Goal: Task Accomplishment & Management: Manage account settings

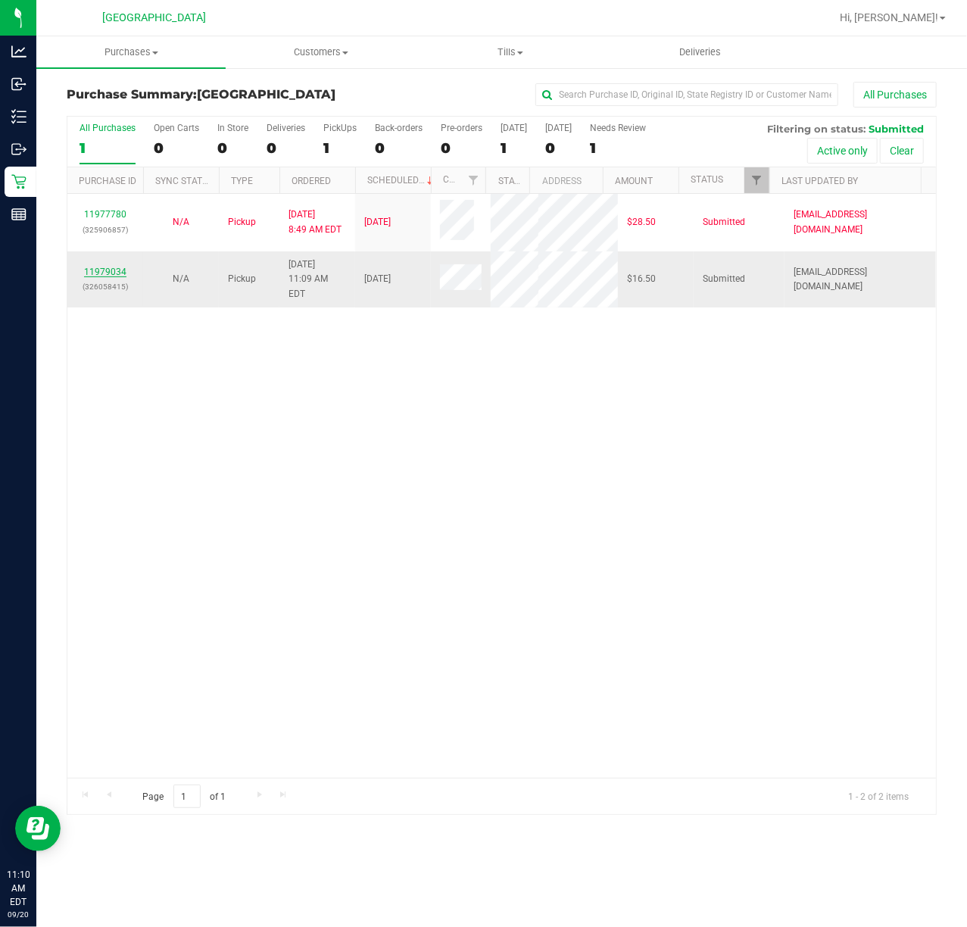
click at [102, 267] on link "11979034" at bounding box center [105, 272] width 42 height 11
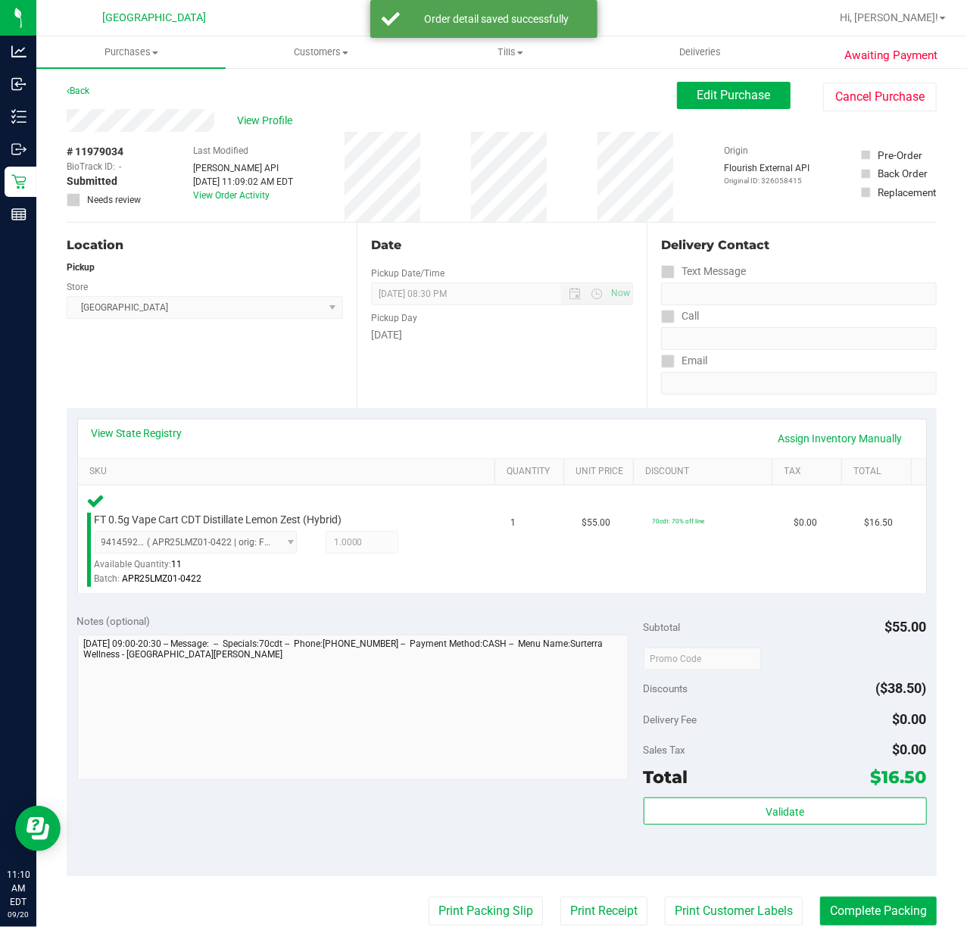
scroll to position [344, 0]
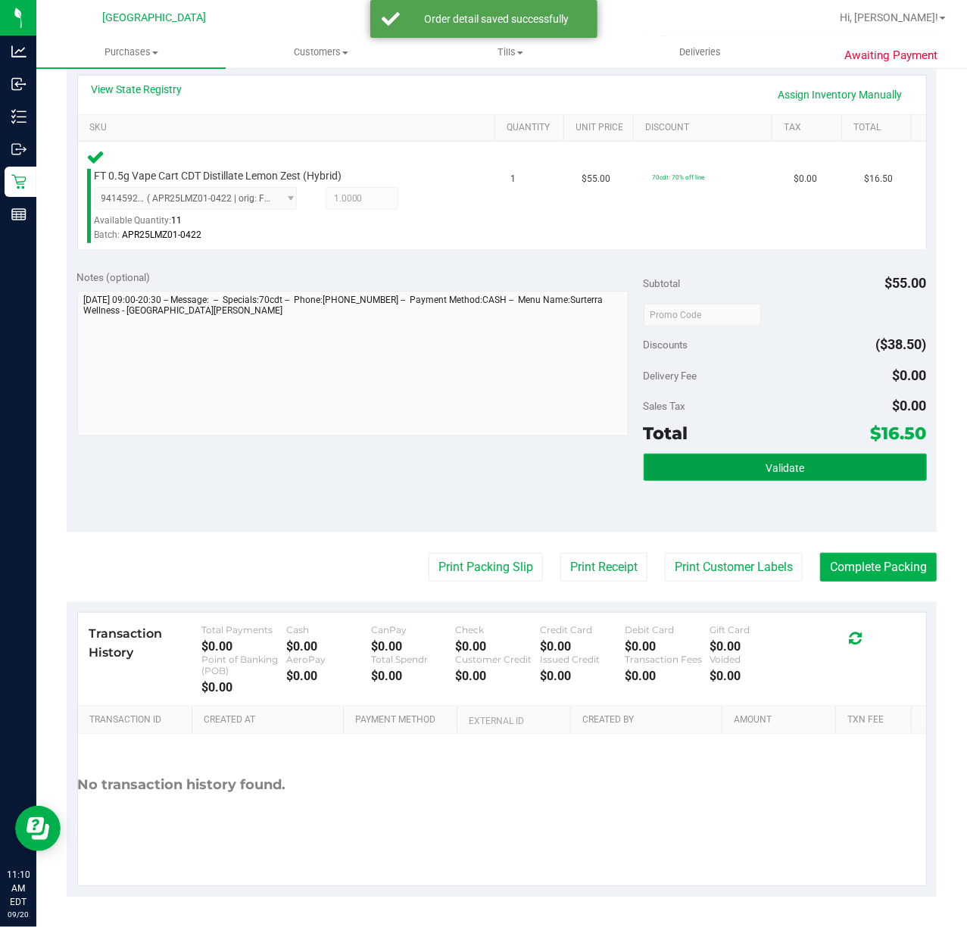
click at [729, 464] on button "Validate" at bounding box center [785, 467] width 283 height 27
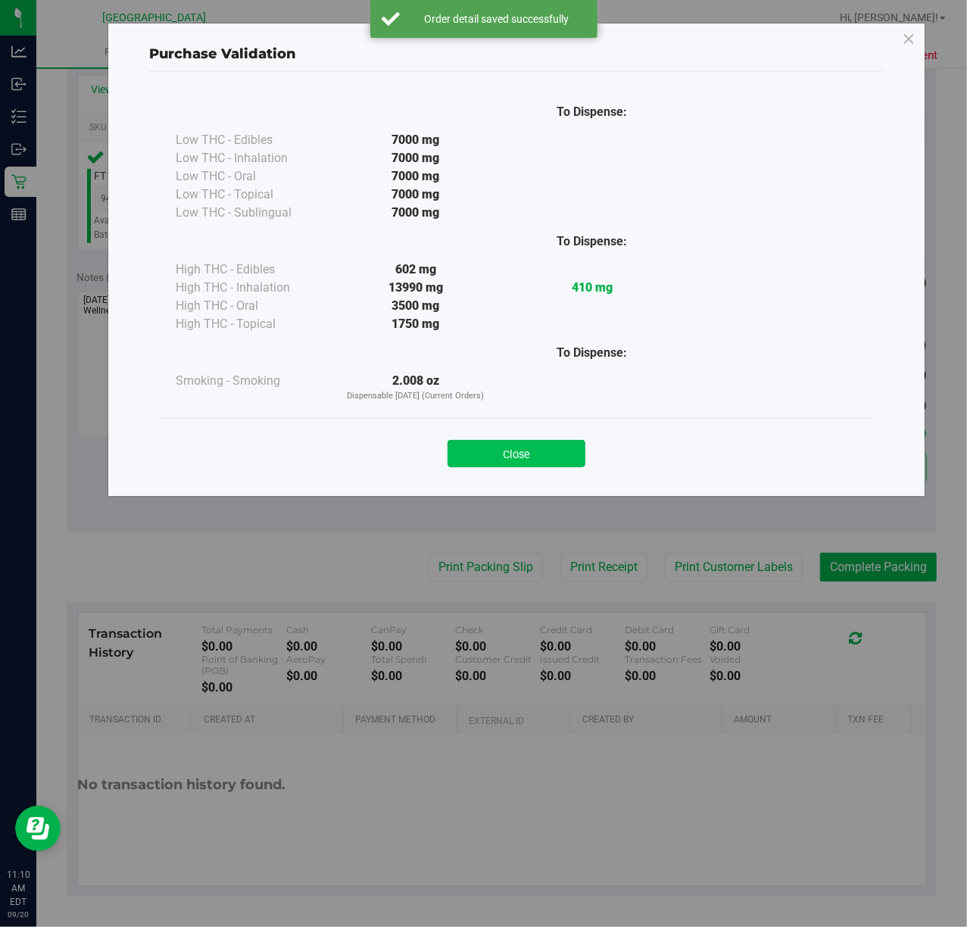
click at [559, 440] on button "Close" at bounding box center [517, 453] width 138 height 27
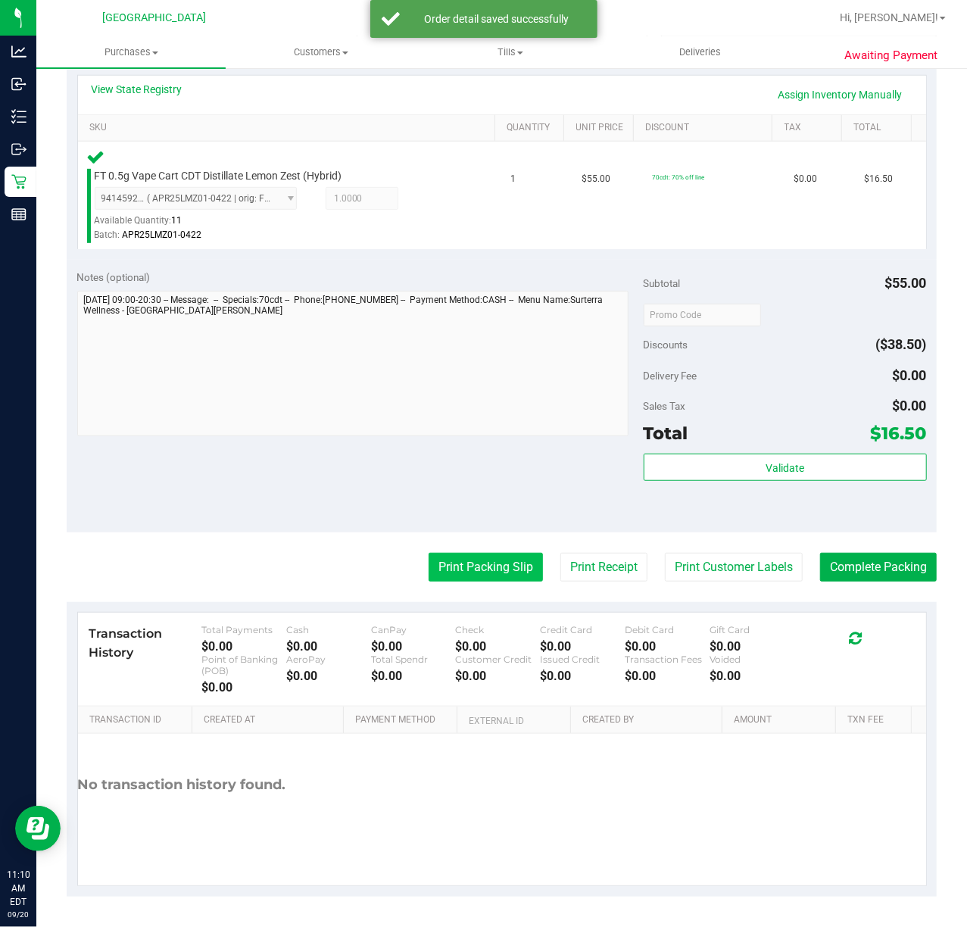
click at [500, 573] on button "Print Packing Slip" at bounding box center [486, 567] width 114 height 29
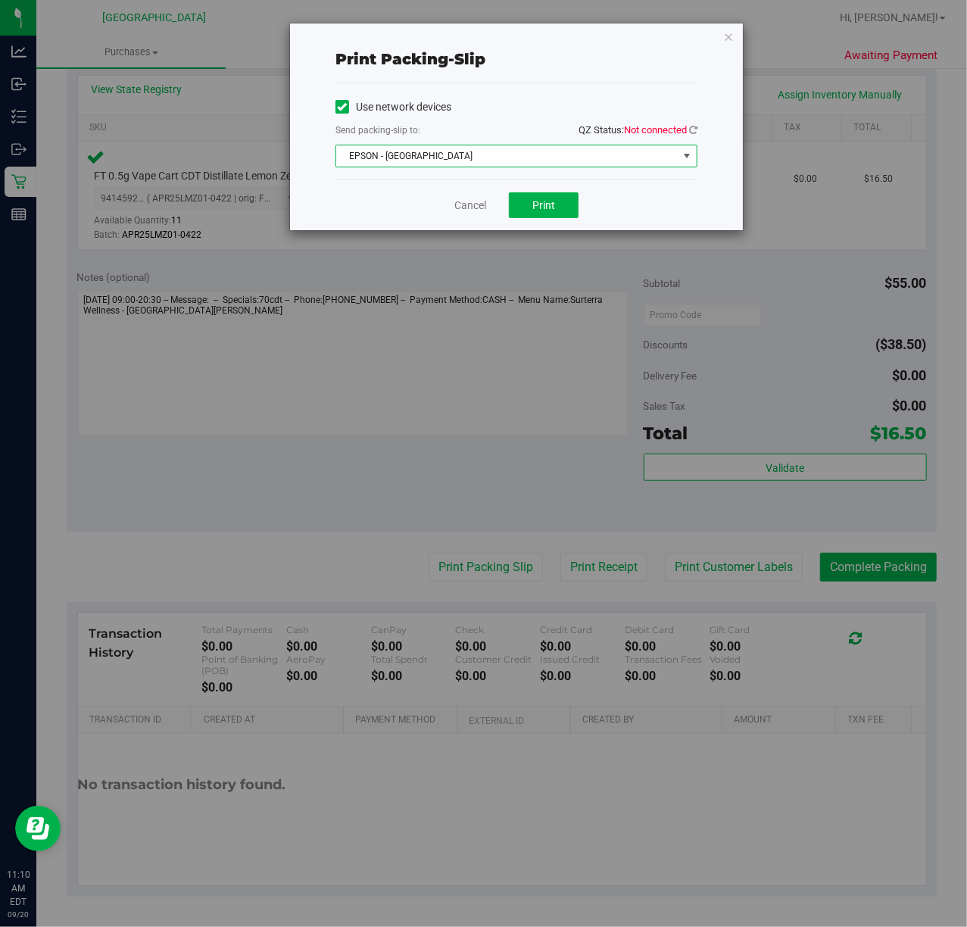
click at [467, 161] on span "EPSON - [GEOGRAPHIC_DATA]" at bounding box center [507, 155] width 342 height 21
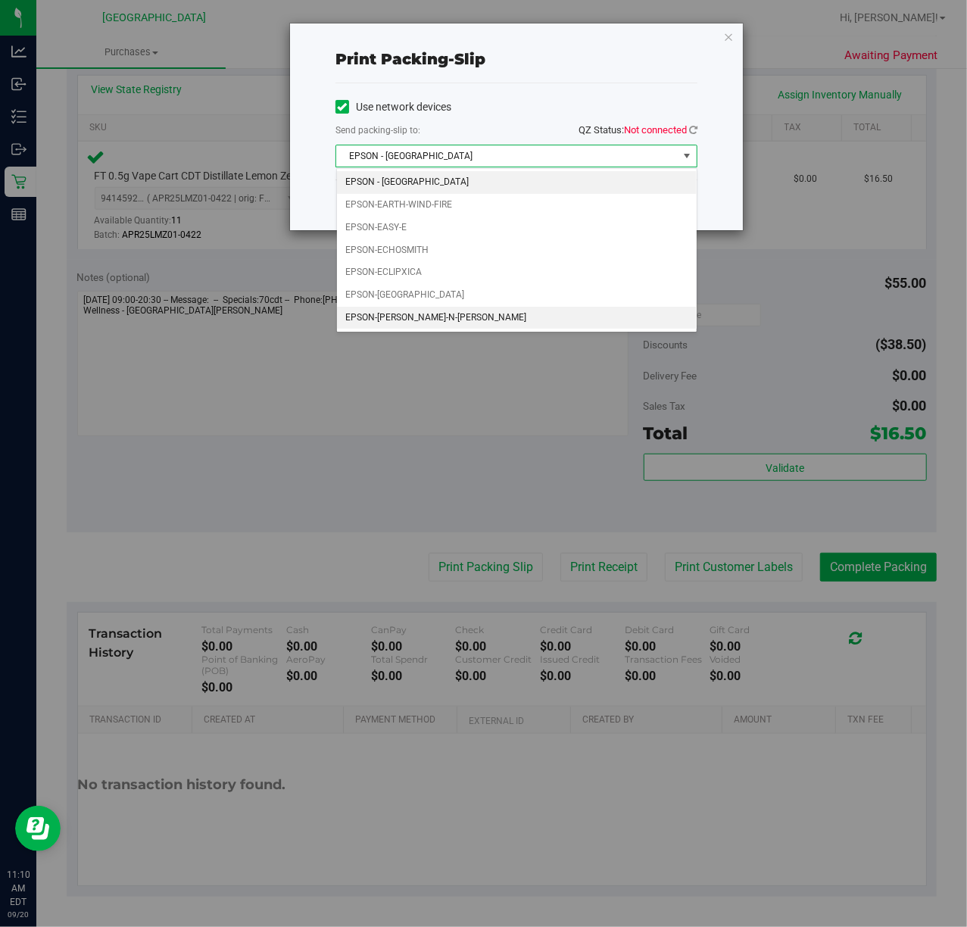
click at [439, 330] on li "EPSON-[PERSON_NAME]-N-[PERSON_NAME]" at bounding box center [517, 318] width 360 height 23
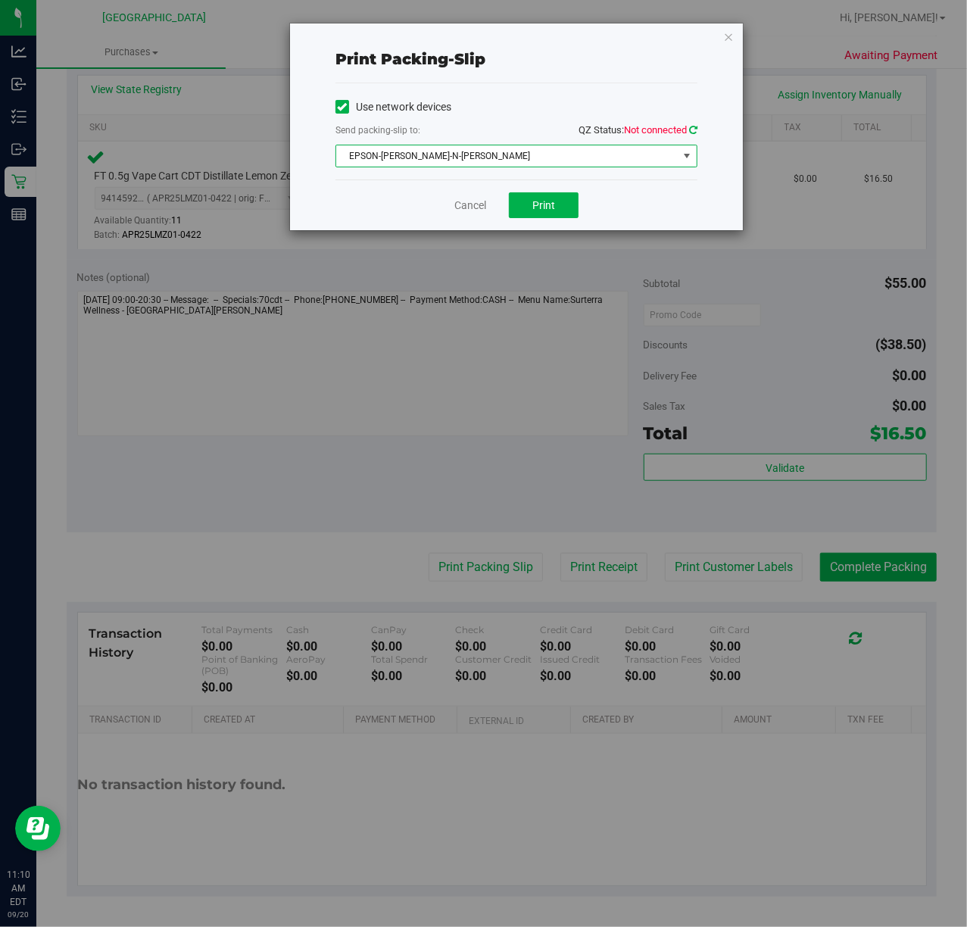
click at [695, 129] on icon at bounding box center [693, 130] width 8 height 10
click at [561, 205] on button "Print" at bounding box center [544, 205] width 70 height 26
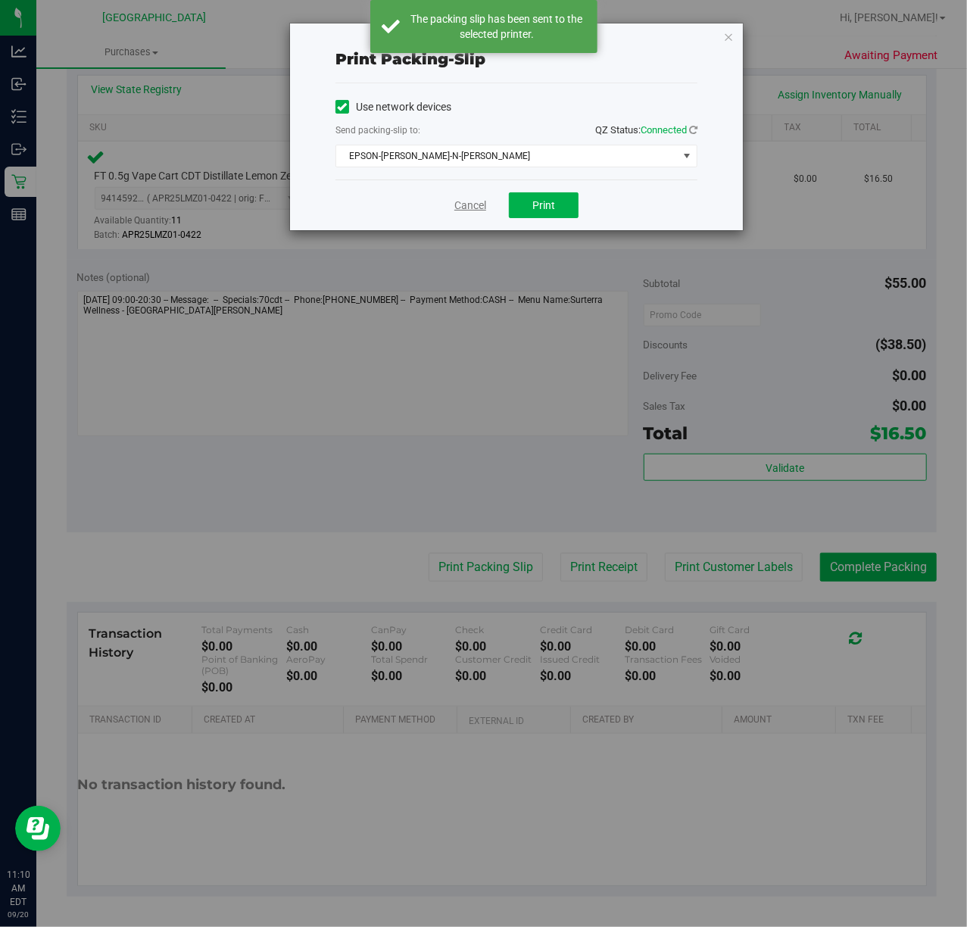
click at [480, 210] on link "Cancel" at bounding box center [471, 206] width 32 height 16
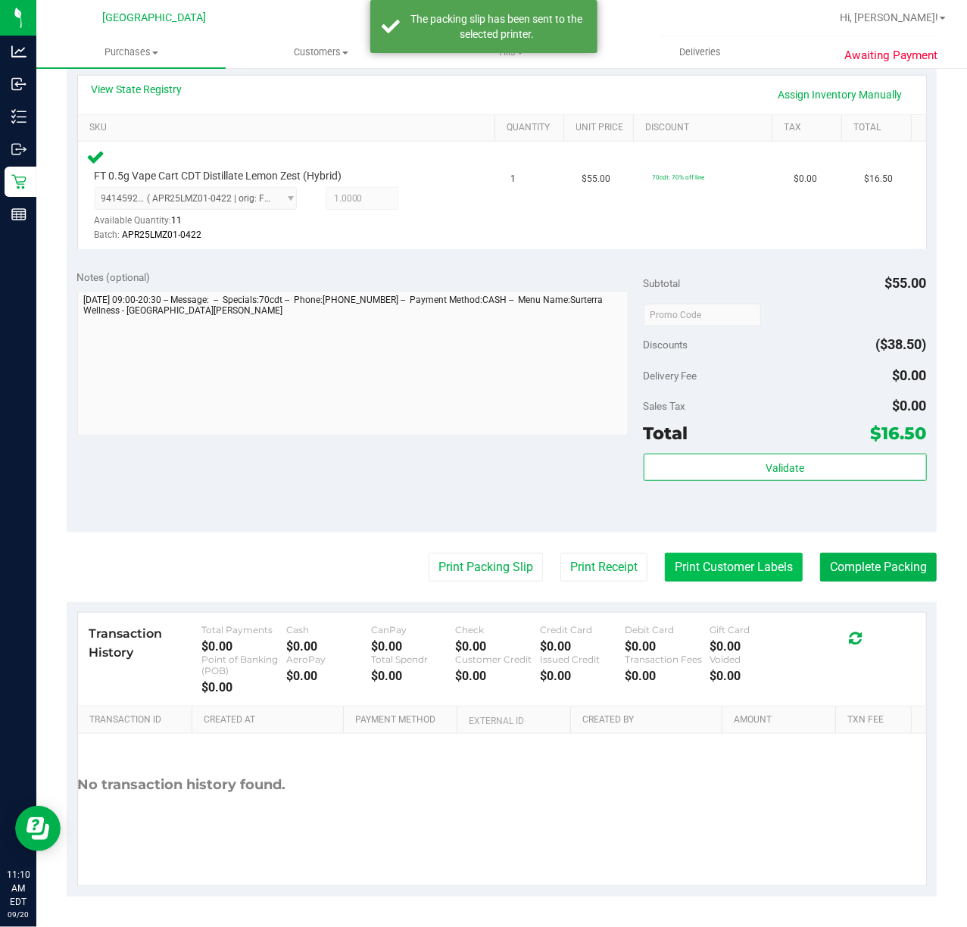
click at [720, 558] on button "Print Customer Labels" at bounding box center [734, 567] width 138 height 29
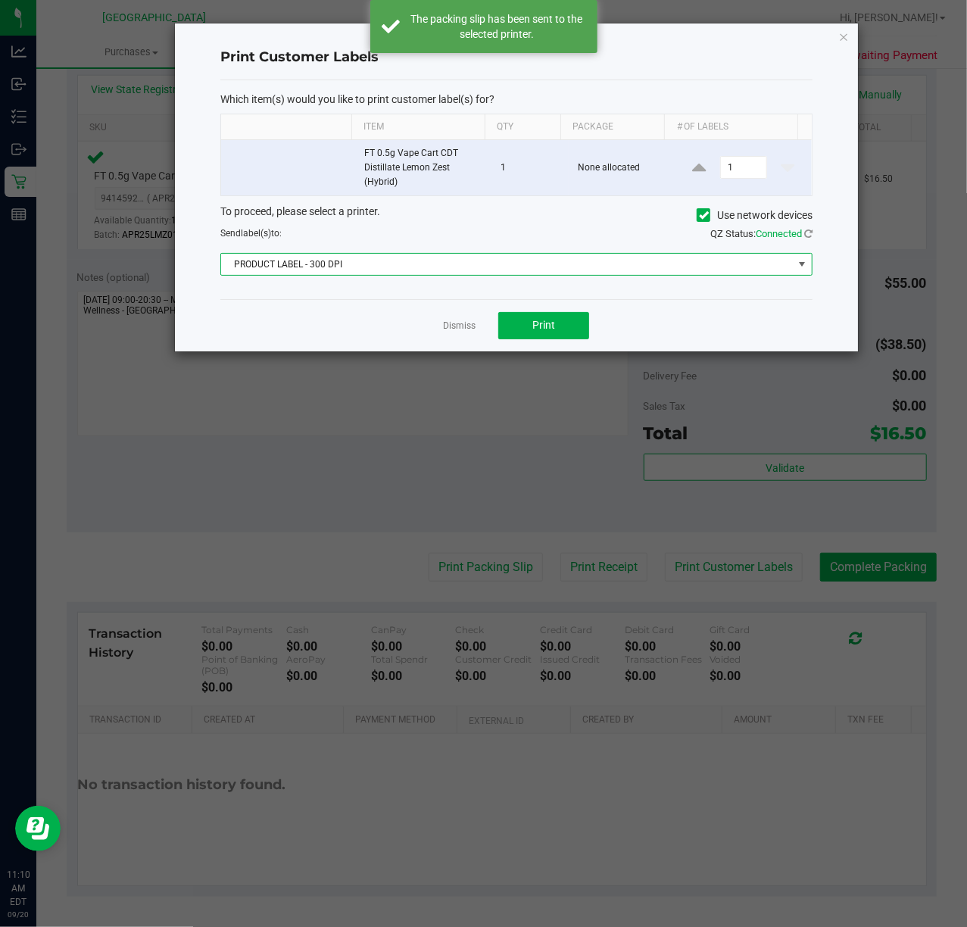
click at [426, 261] on span "PRODUCT LABEL - 300 DPI" at bounding box center [507, 264] width 572 height 21
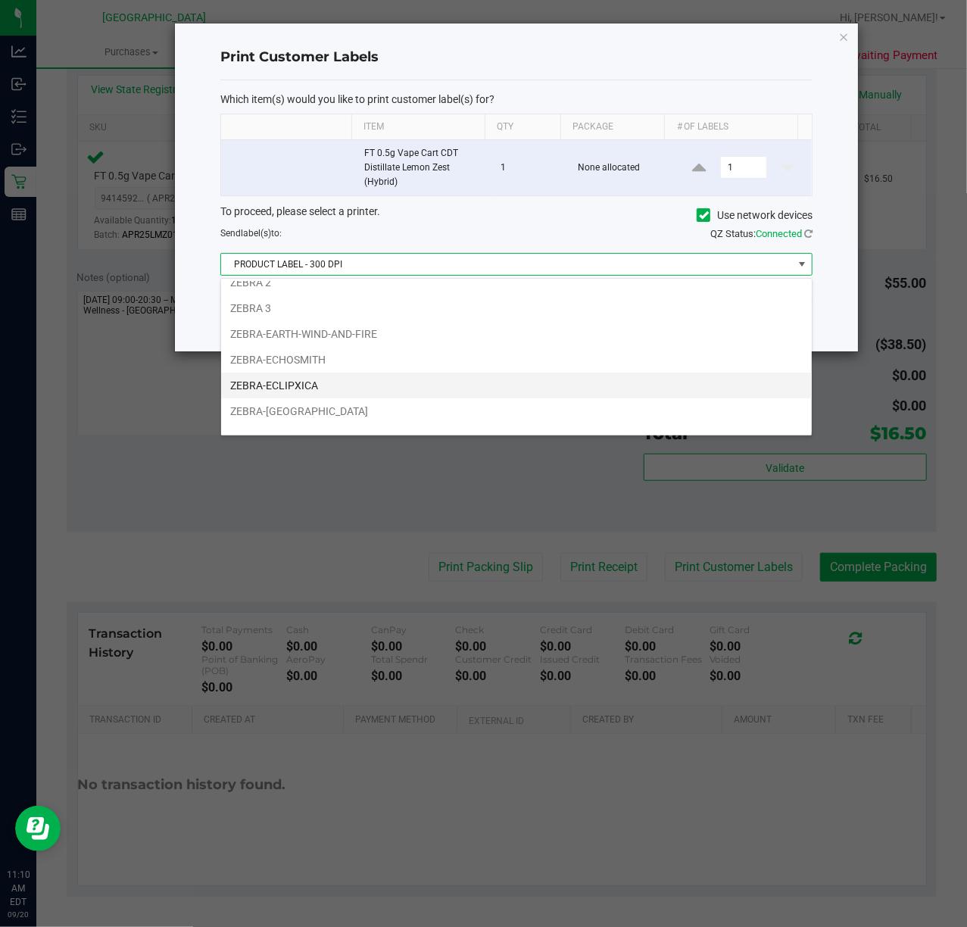
scroll to position [58, 0]
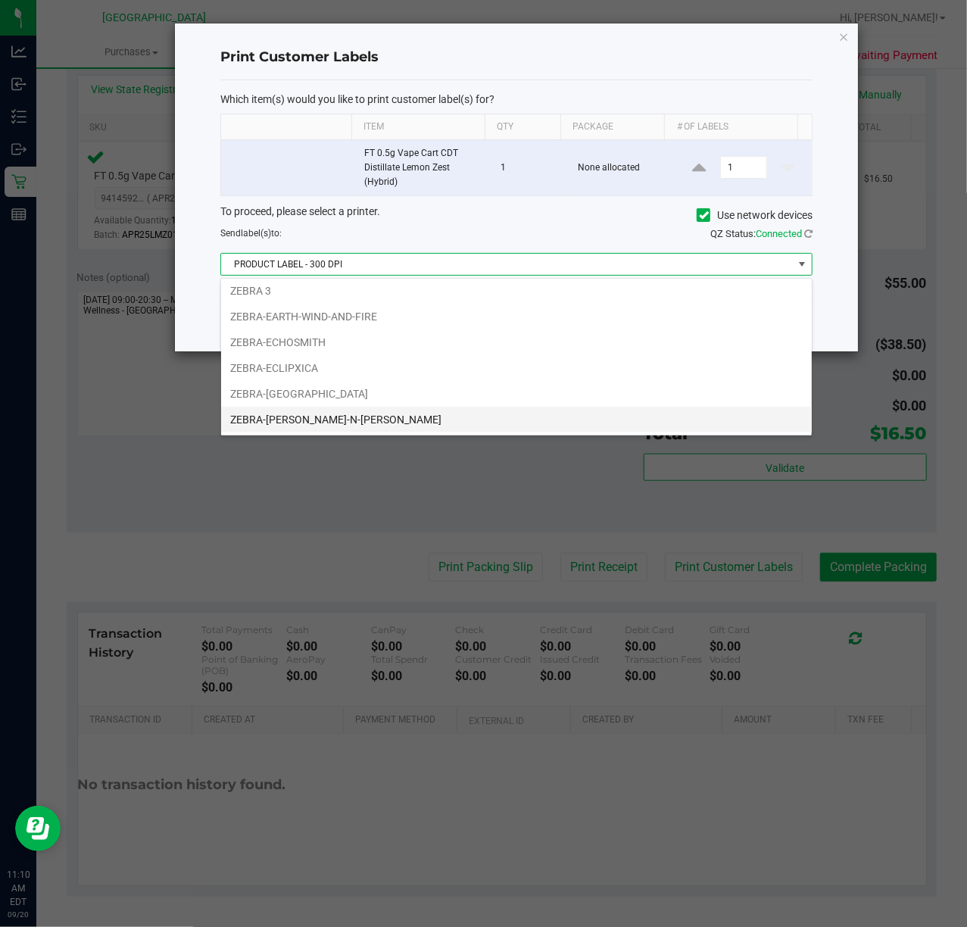
click at [344, 417] on li "ZEBRA-[PERSON_NAME]-N-[PERSON_NAME]" at bounding box center [516, 420] width 591 height 26
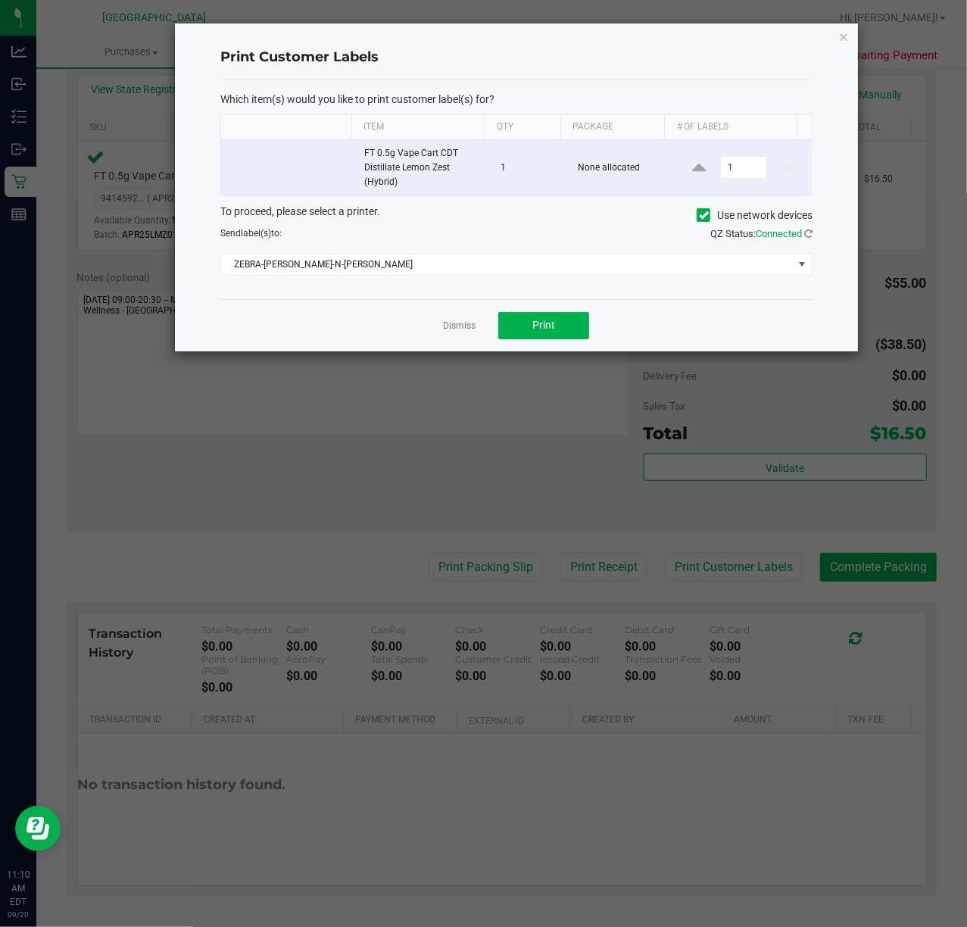
click at [603, 330] on div "Dismiss Print" at bounding box center [516, 325] width 592 height 52
click at [562, 339] on button "Print" at bounding box center [544, 325] width 91 height 27
click at [473, 327] on link "Dismiss" at bounding box center [459, 326] width 33 height 13
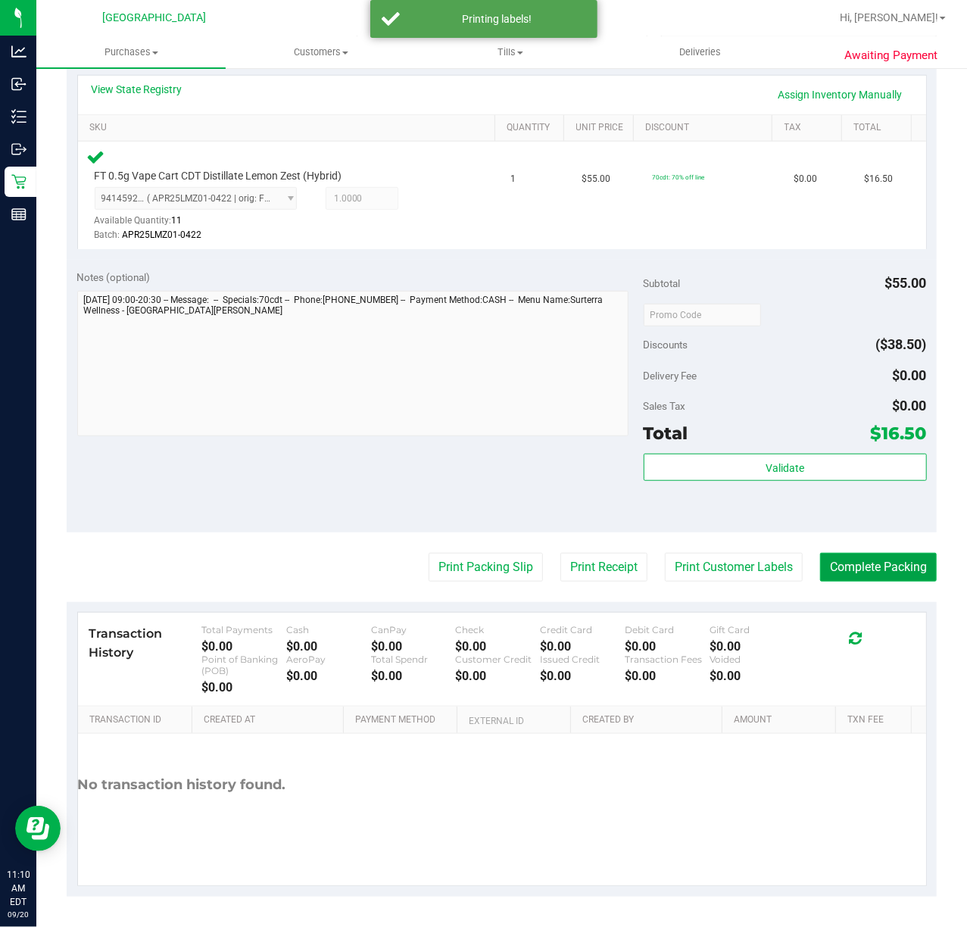
click at [871, 568] on button "Complete Packing" at bounding box center [879, 567] width 117 height 29
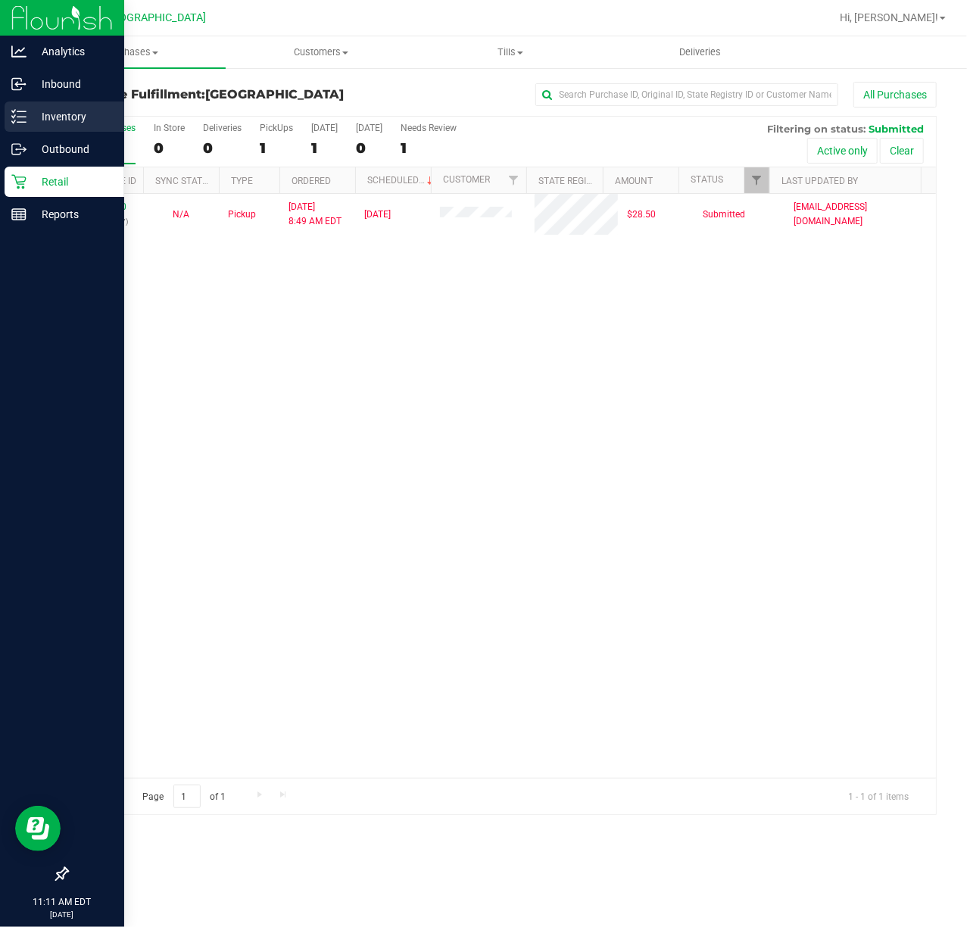
click at [73, 120] on p "Inventory" at bounding box center [72, 117] width 91 height 18
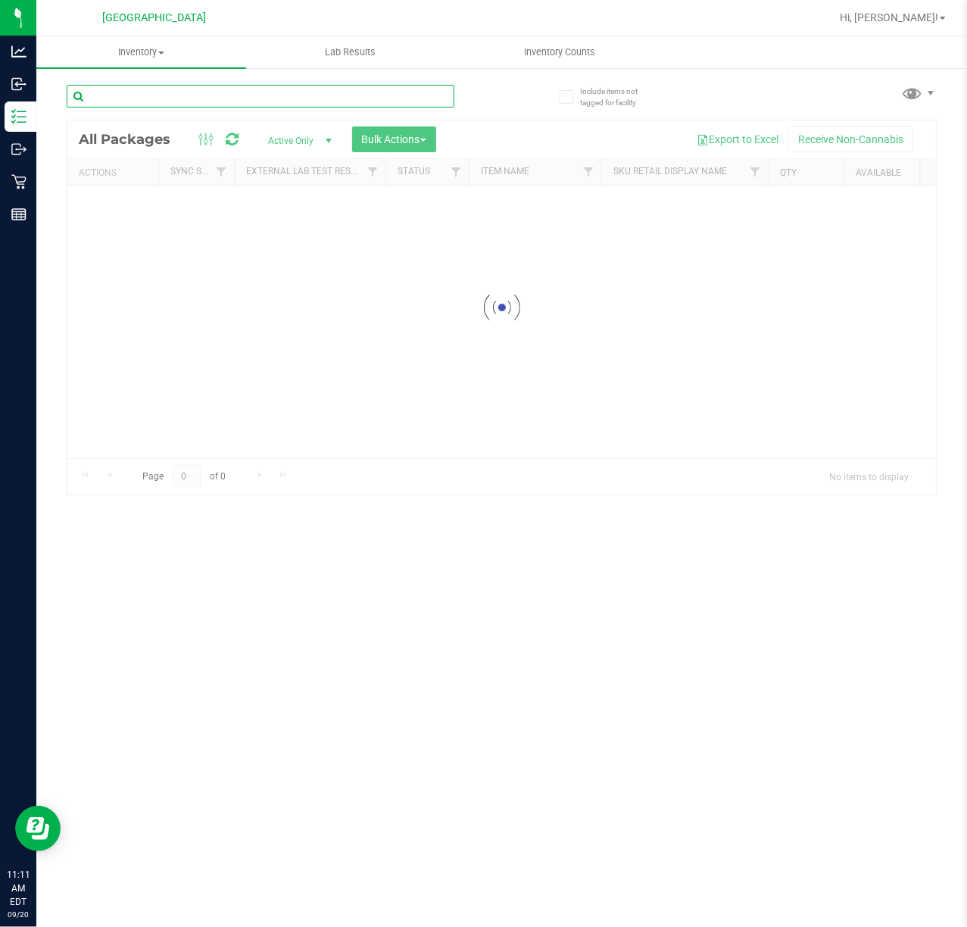
click at [125, 102] on div "Inventory All packages All inventory Waste log Create inventory Lab Results Inv…" at bounding box center [501, 481] width 931 height 891
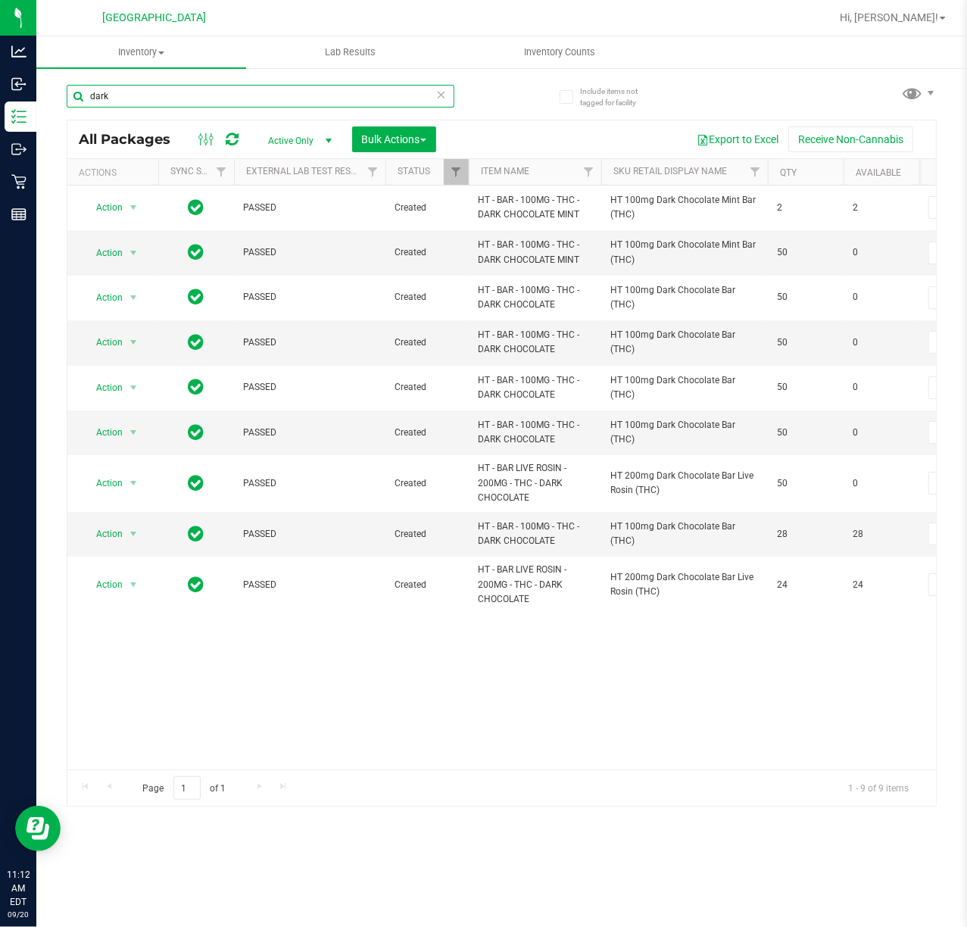
type input "dark"
click at [216, 98] on input "dark" at bounding box center [261, 96] width 388 height 23
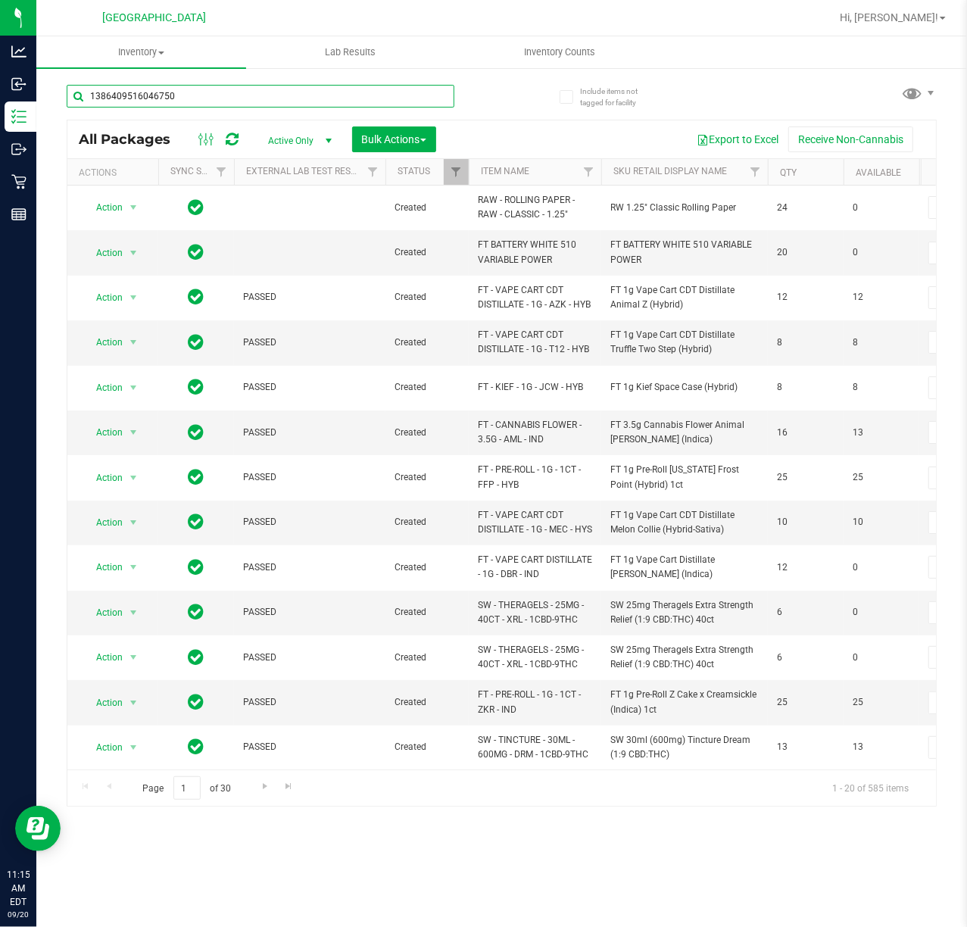
type input "1386409516046750"
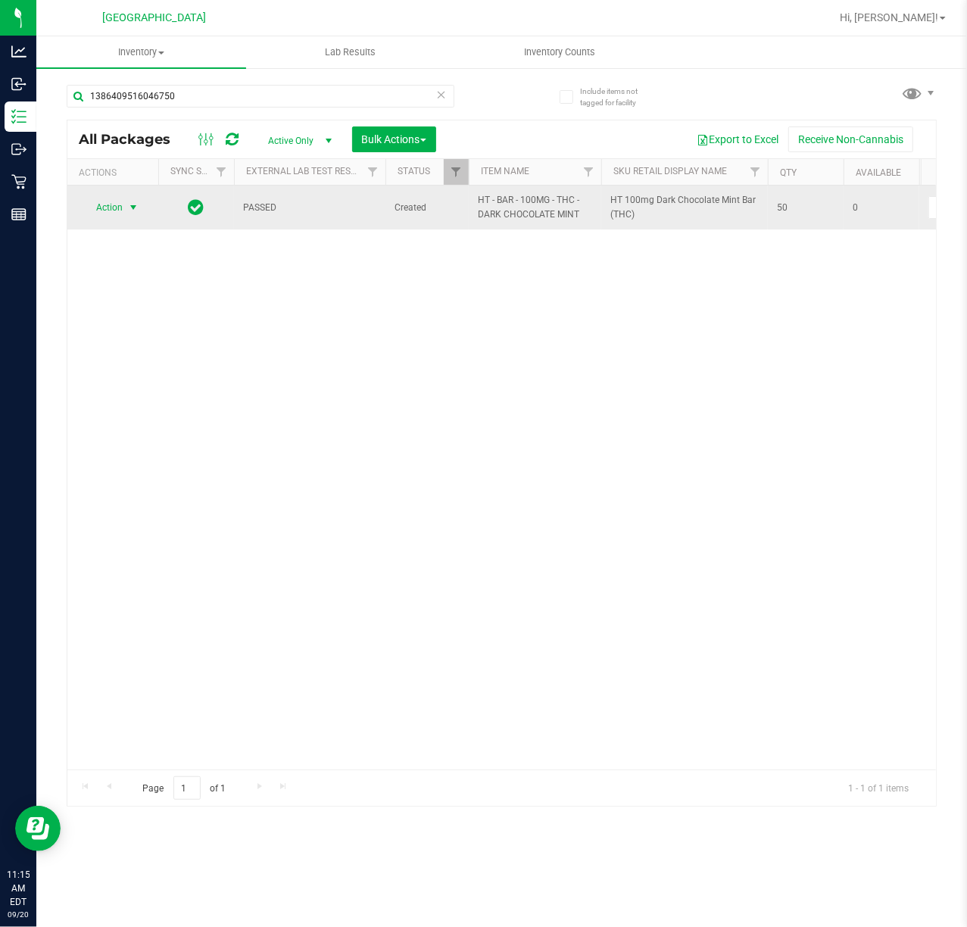
click at [128, 217] on span "select" at bounding box center [133, 207] width 19 height 21
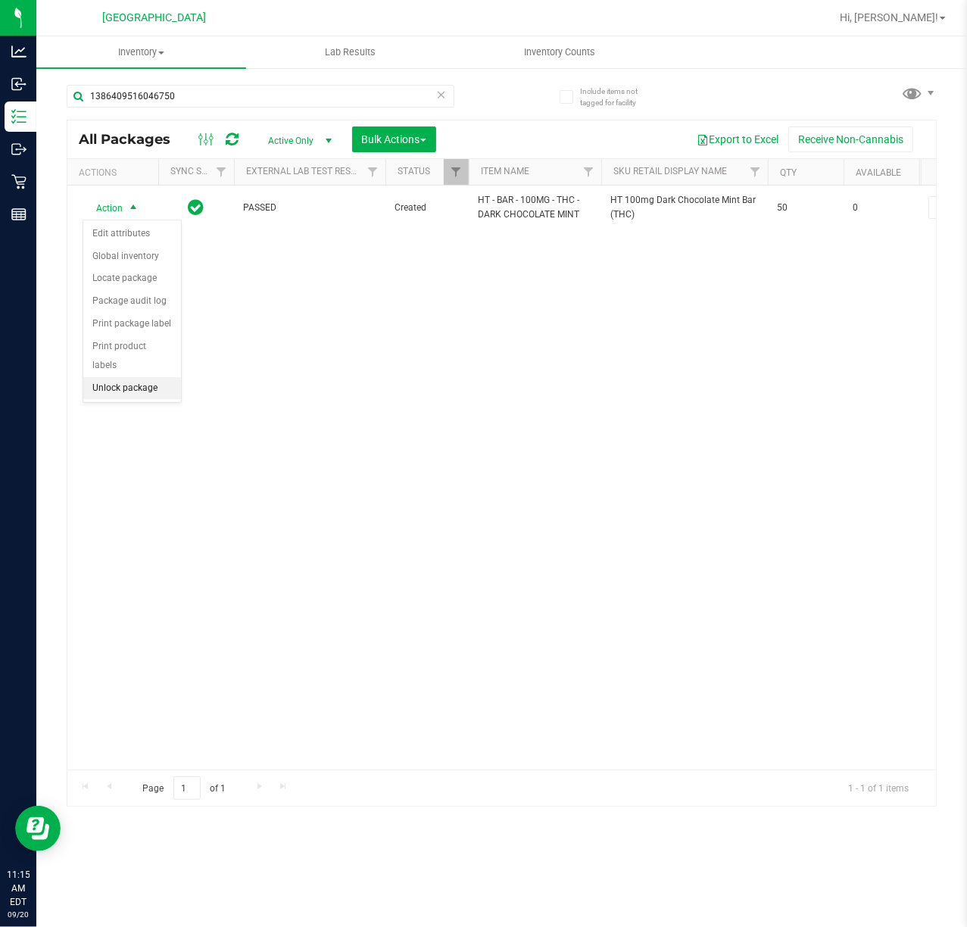
click at [147, 389] on li "Unlock package" at bounding box center [132, 388] width 98 height 23
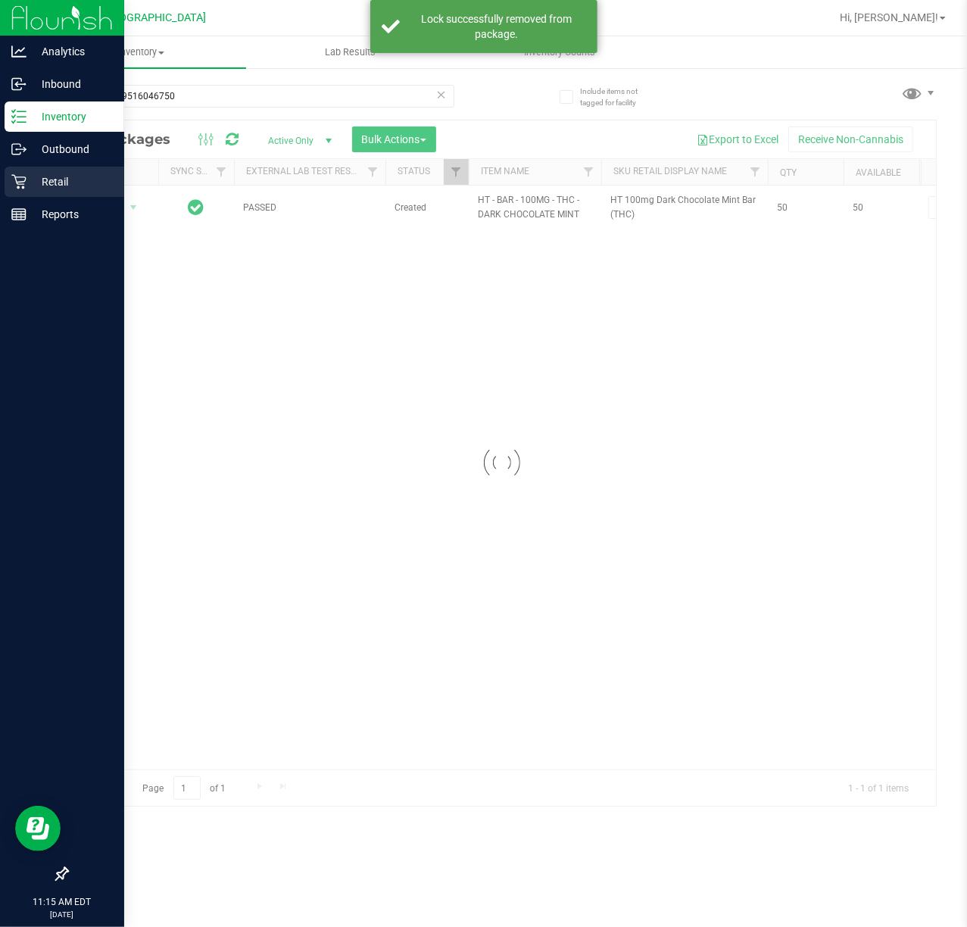
click at [46, 180] on p "Retail" at bounding box center [72, 182] width 91 height 18
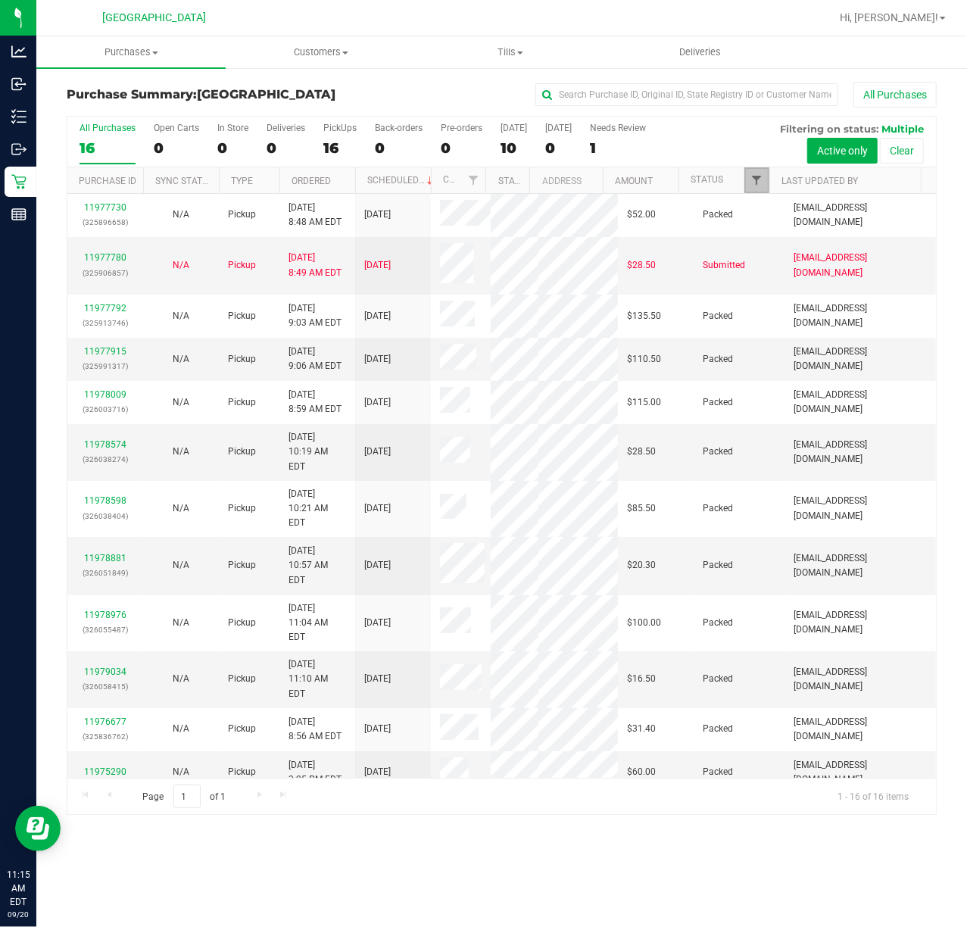
click at [755, 183] on span "Filter" at bounding box center [757, 180] width 12 height 12
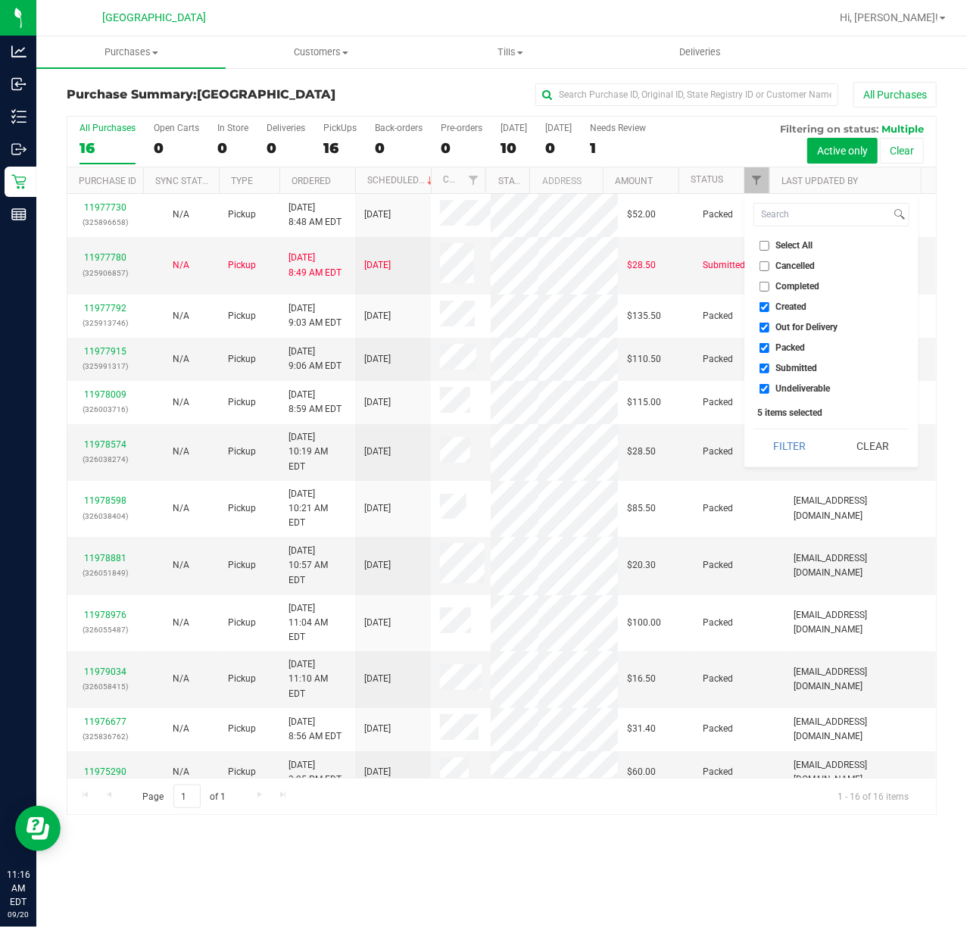
click at [771, 302] on label "Created" at bounding box center [784, 307] width 48 height 10
click at [770, 302] on input "Created" at bounding box center [765, 307] width 10 height 10
checkbox input "false"
click at [755, 329] on li "Out for Delivery" at bounding box center [832, 328] width 156 height 16
click at [764, 327] on input "Out for Delivery" at bounding box center [765, 328] width 10 height 10
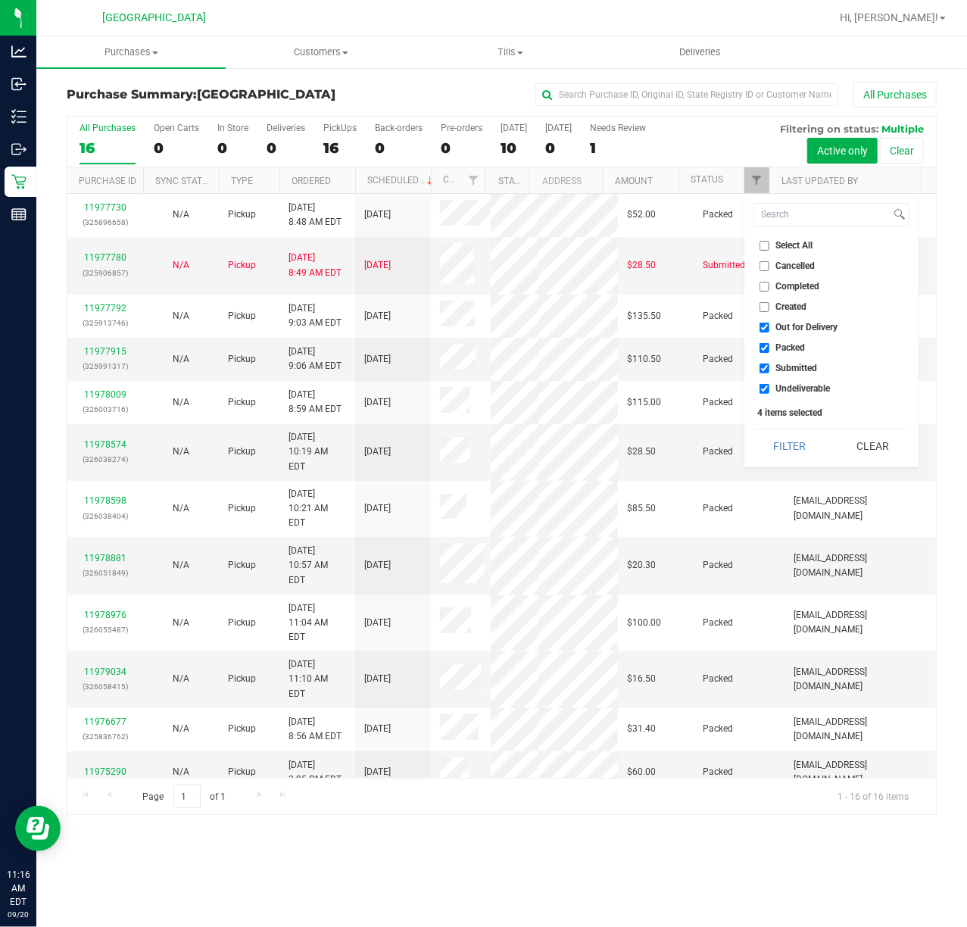
checkbox input "false"
click at [764, 349] on input "Packed" at bounding box center [765, 348] width 10 height 10
checkbox input "false"
click at [767, 388] on input "Undeliverable" at bounding box center [765, 389] width 10 height 10
checkbox input "false"
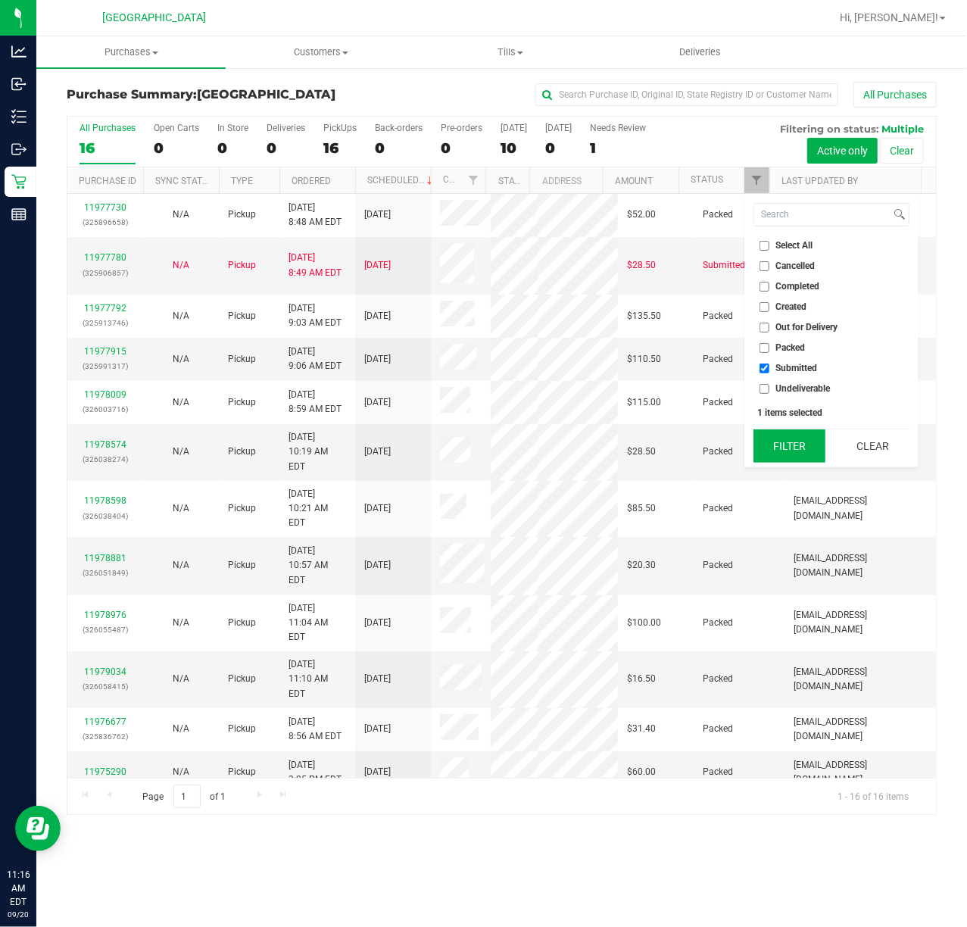
click at [777, 435] on button "Filter" at bounding box center [790, 446] width 73 height 33
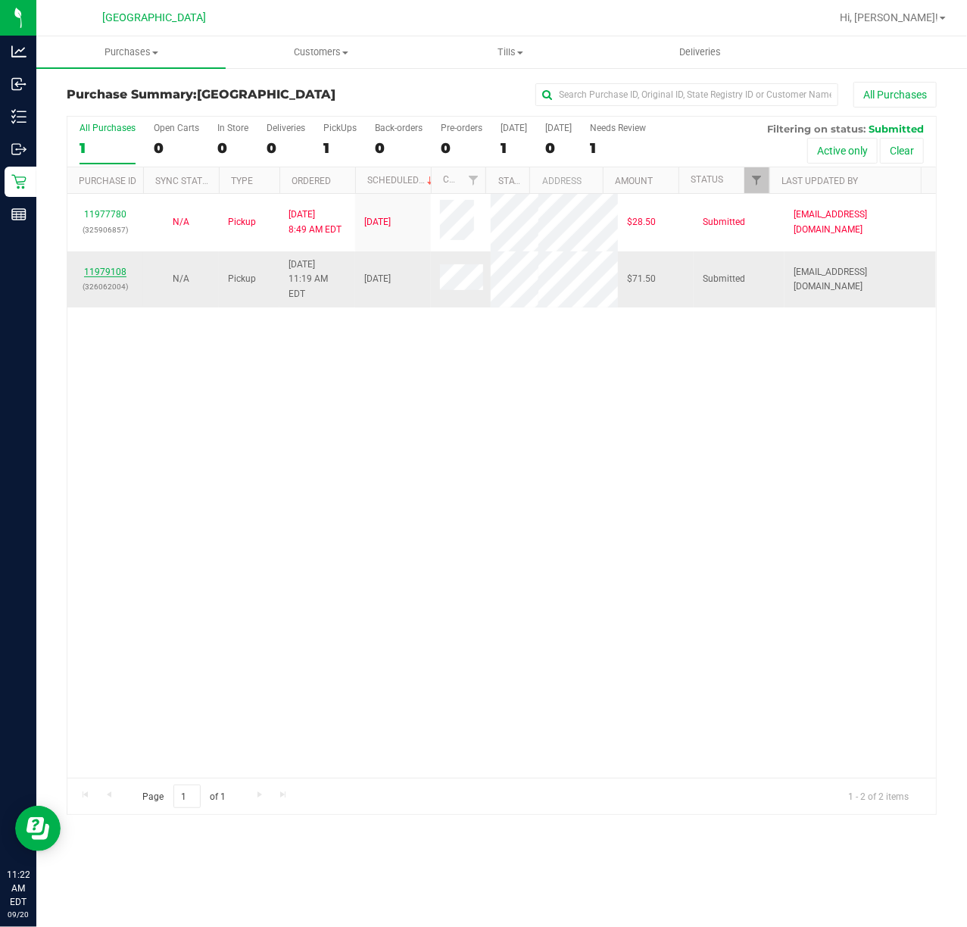
click at [103, 268] on link "11979108" at bounding box center [105, 272] width 42 height 11
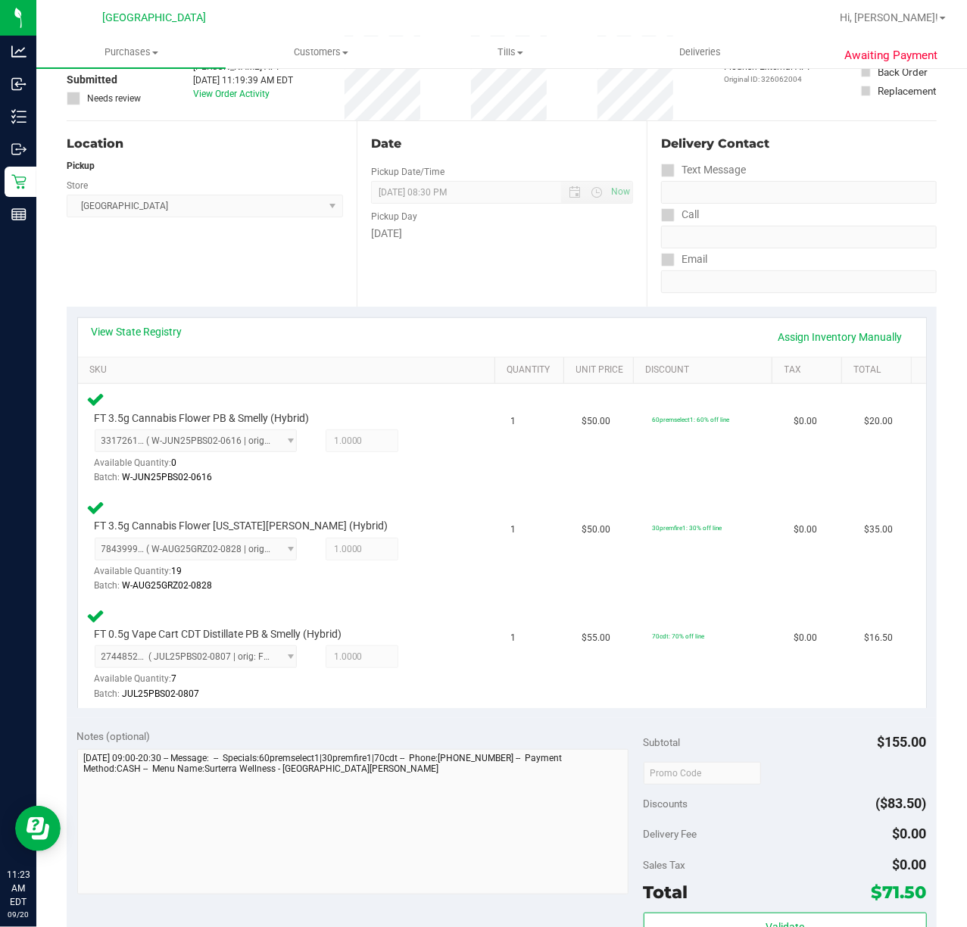
scroll to position [404, 0]
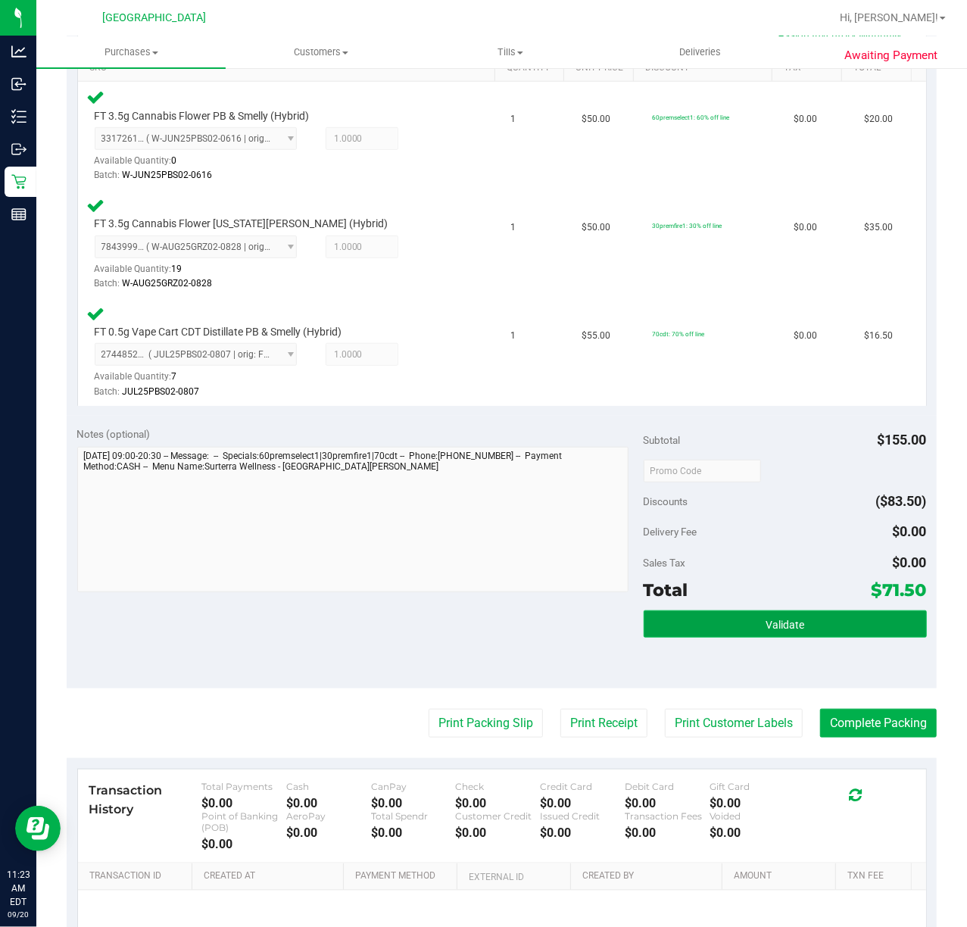
click at [800, 625] on button "Validate" at bounding box center [785, 624] width 283 height 27
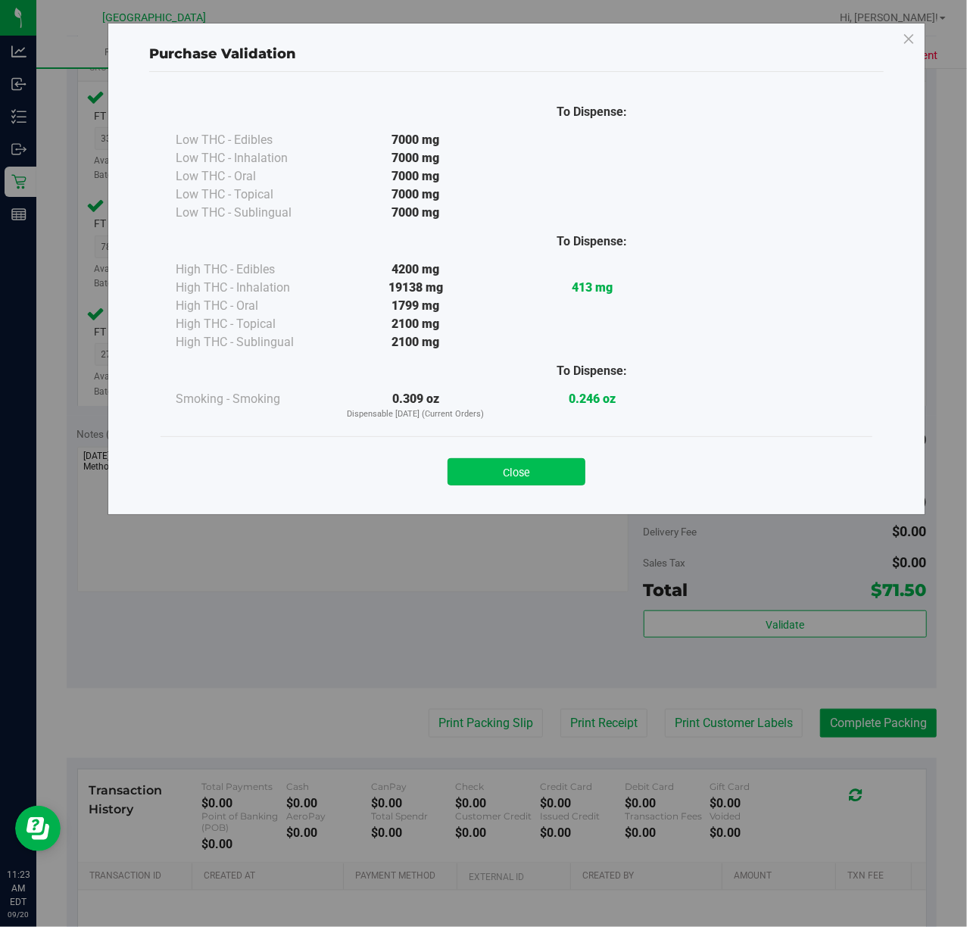
click at [495, 480] on button "Close" at bounding box center [517, 471] width 138 height 27
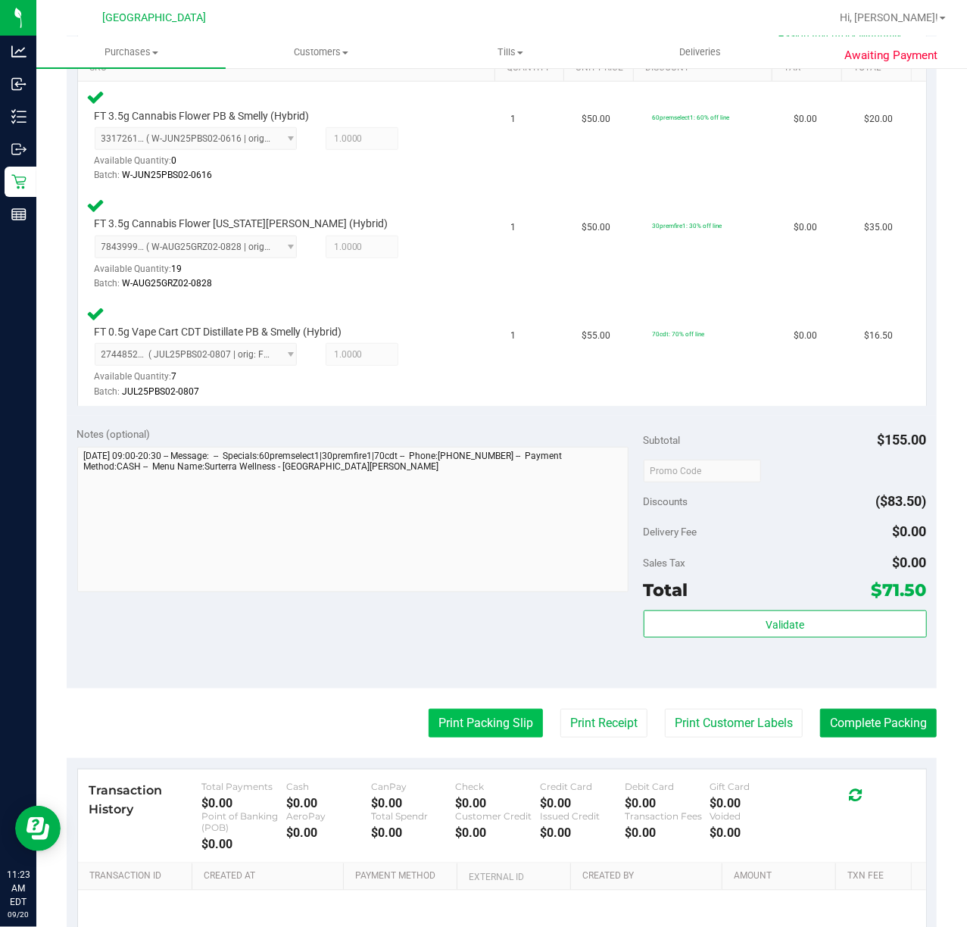
click at [476, 723] on button "Print Packing Slip" at bounding box center [486, 723] width 114 height 29
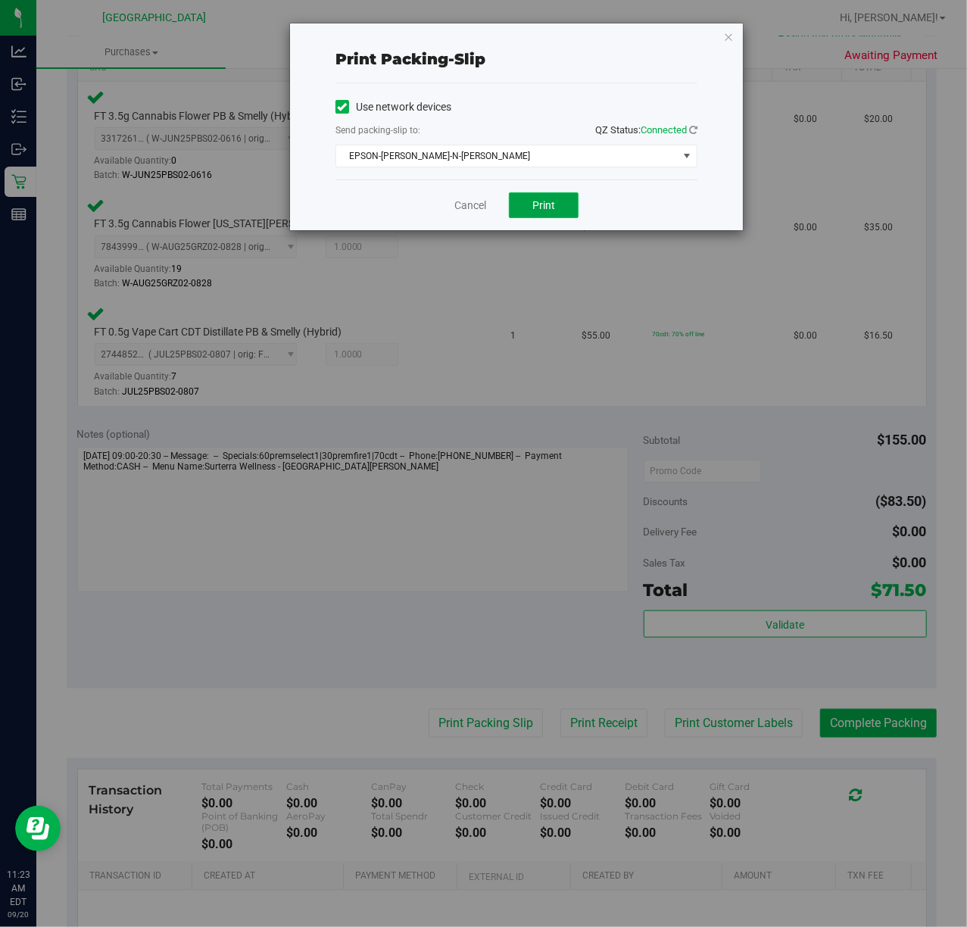
click at [556, 204] on button "Print" at bounding box center [544, 205] width 70 height 26
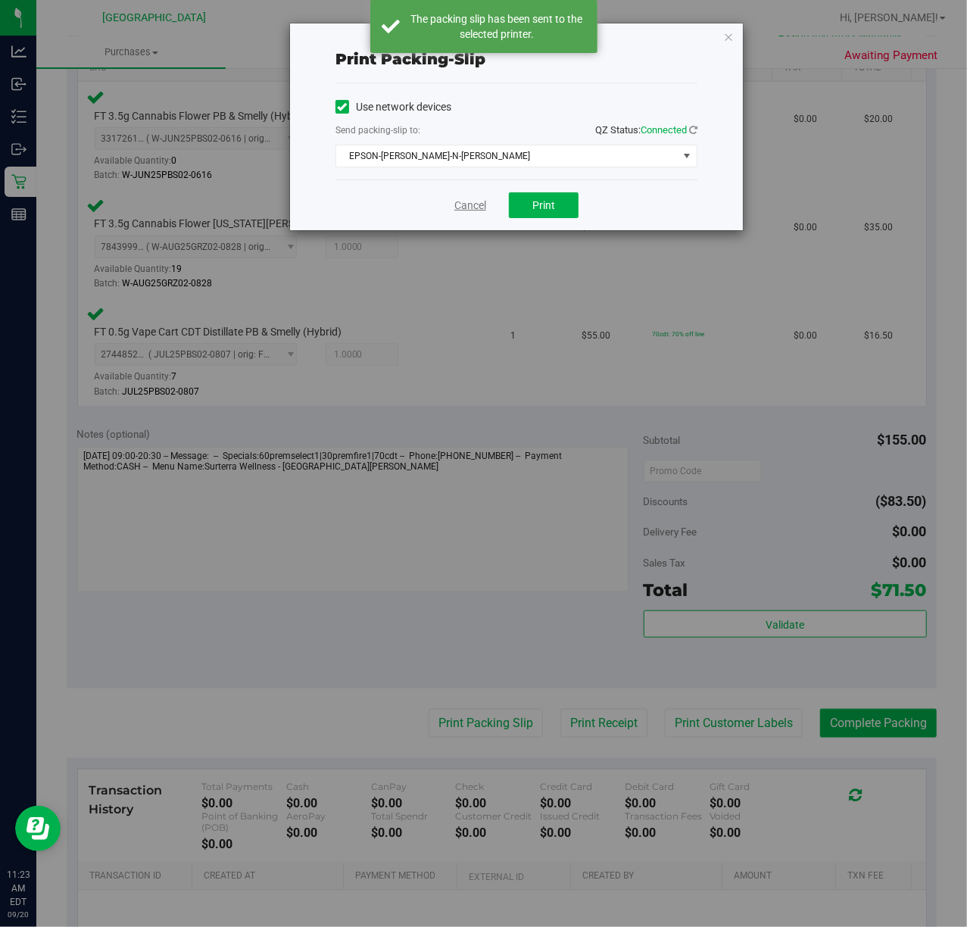
click at [464, 206] on link "Cancel" at bounding box center [471, 206] width 32 height 16
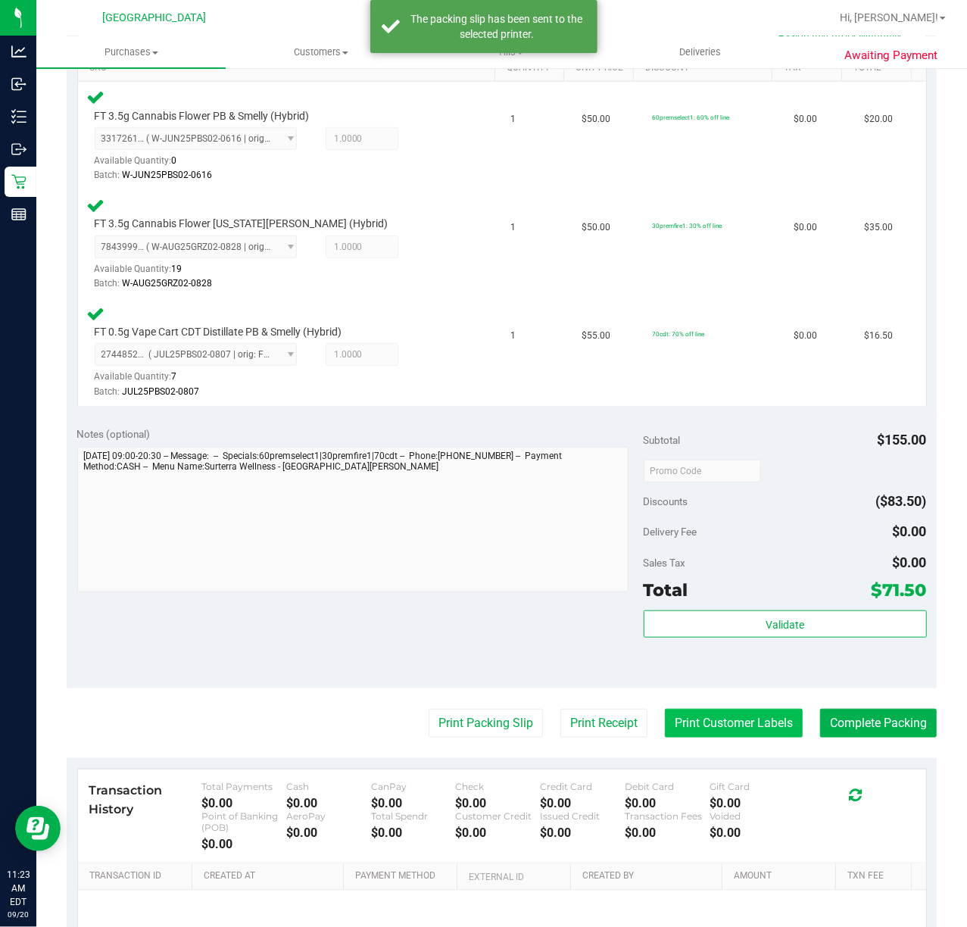
click at [724, 736] on button "Print Customer Labels" at bounding box center [734, 723] width 138 height 29
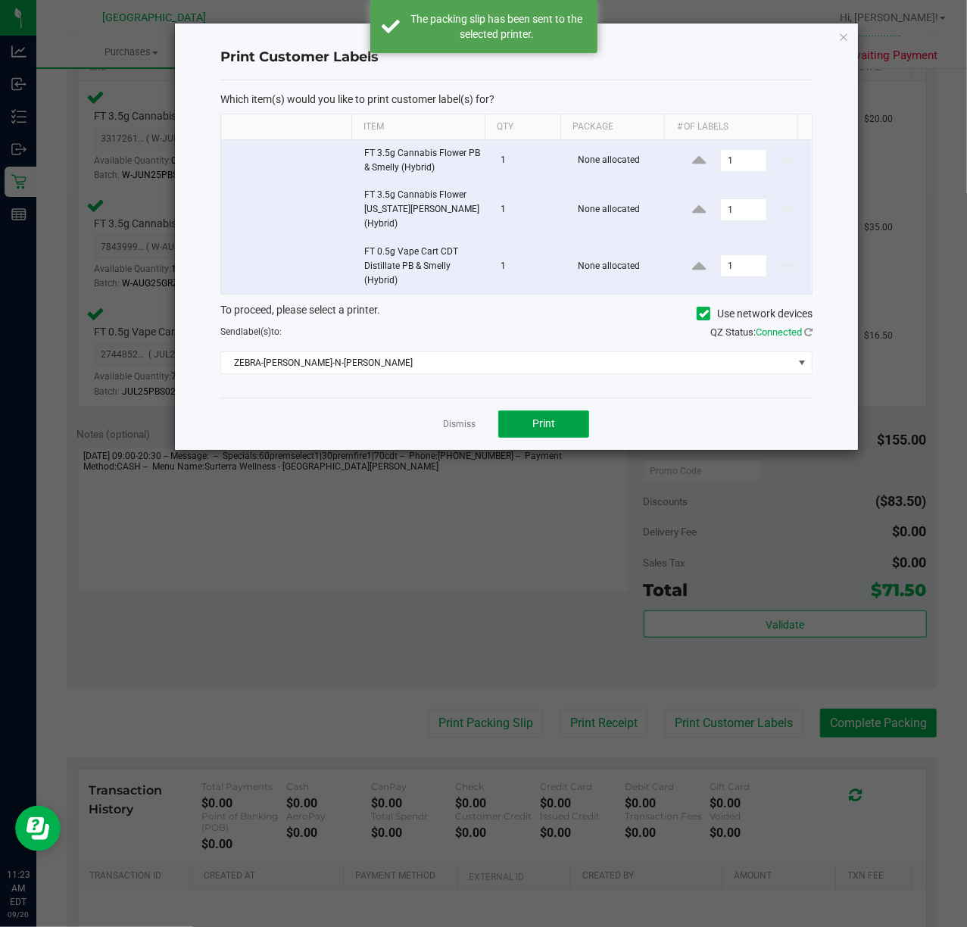
click at [562, 417] on button "Print" at bounding box center [544, 424] width 91 height 27
click at [456, 418] on link "Dismiss" at bounding box center [459, 424] width 33 height 13
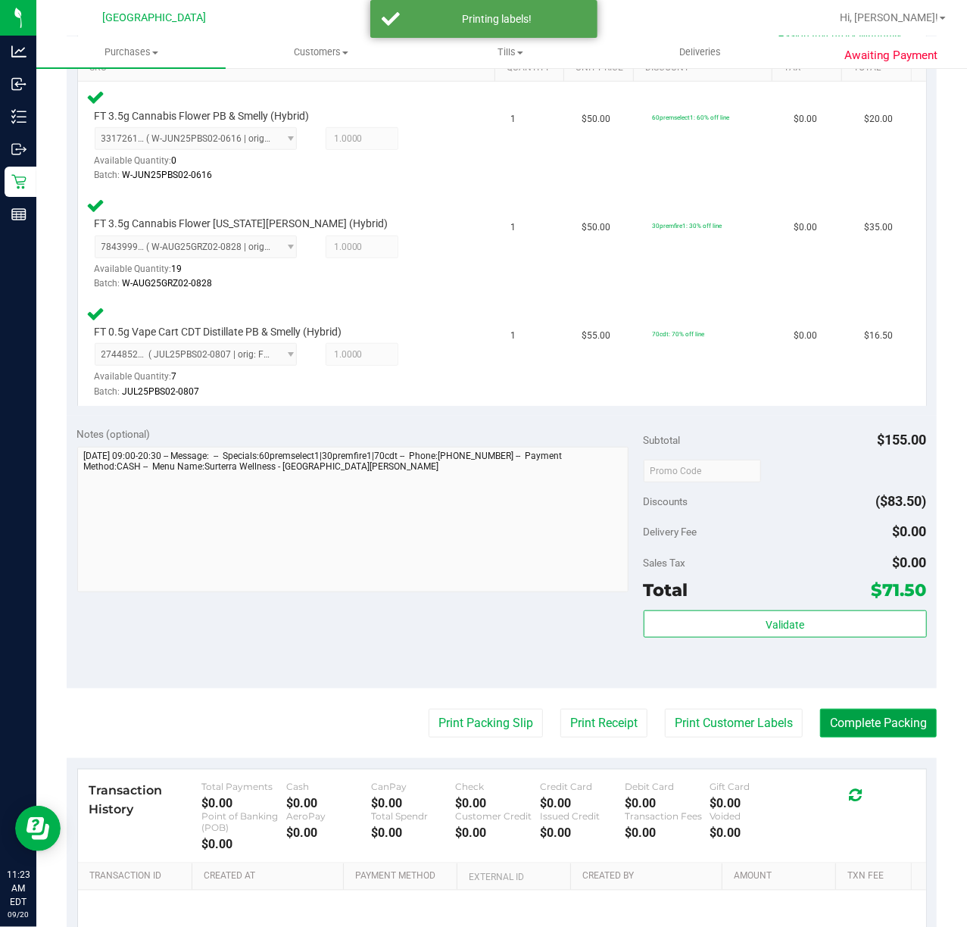
click at [892, 738] on button "Complete Packing" at bounding box center [879, 723] width 117 height 29
